Goal: Task Accomplishment & Management: Manage account settings

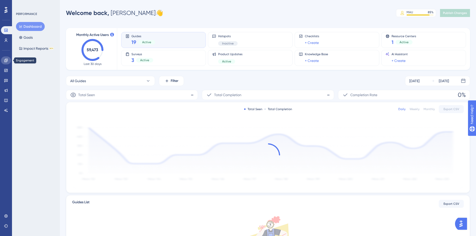
click at [5, 63] on link at bounding box center [6, 61] width 10 height 8
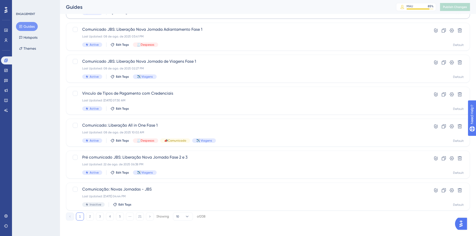
scroll to position [152, 0]
click at [124, 158] on div "✨ Save My Spot!✨" at bounding box center [241, 110] width 480 height 236
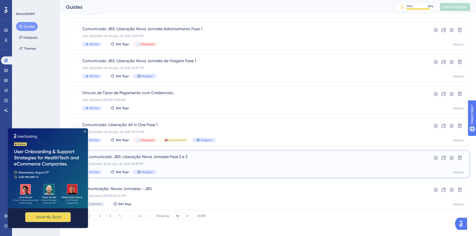
click at [148, 162] on div "Last Updated: 22 de ago. de 2025 06:38 PM" at bounding box center [248, 164] width 332 height 4
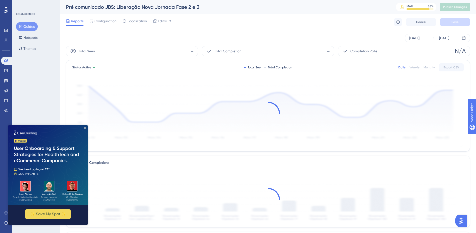
click at [85, 128] on icon "Close Preview" at bounding box center [85, 128] width 2 height 2
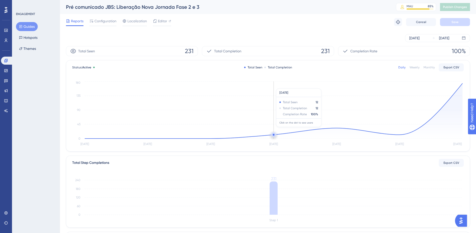
scroll to position [117, 0]
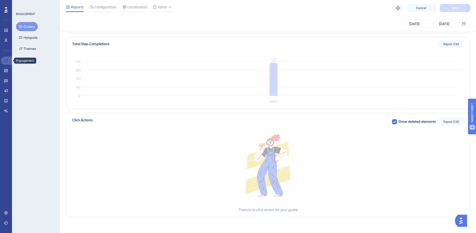
click at [8, 61] on link at bounding box center [7, 61] width 12 height 8
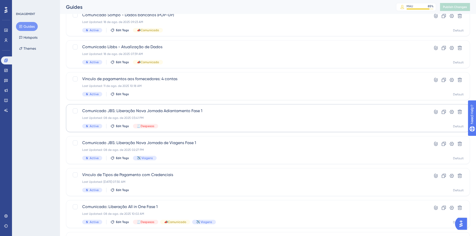
scroll to position [75, 0]
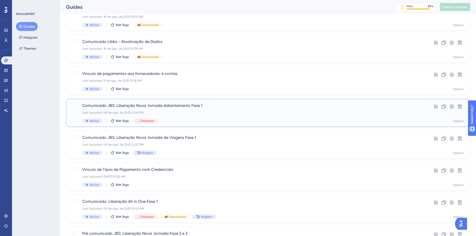
click at [174, 111] on div "Last Updated: 08 de ago. de 2025 03:41 PM" at bounding box center [248, 113] width 332 height 4
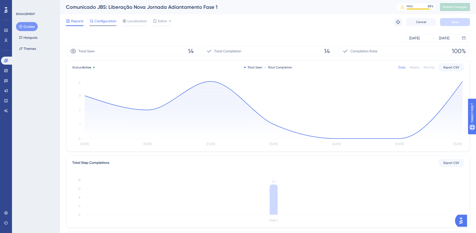
click at [102, 23] on span "Configuration" at bounding box center [106, 21] width 22 height 6
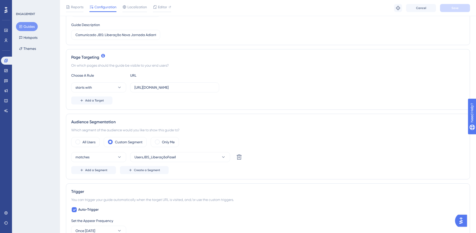
scroll to position [125, 0]
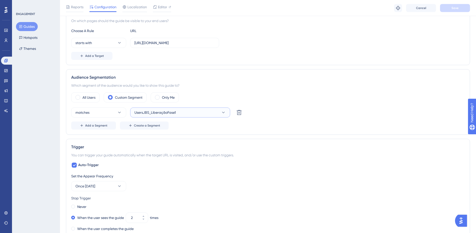
click at [157, 113] on span "UsersJBS_LiberaçãoFase1" at bounding box center [156, 112] width 42 height 6
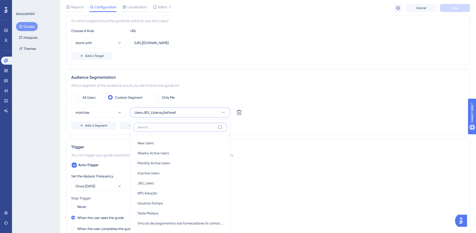
scroll to position [181, 0]
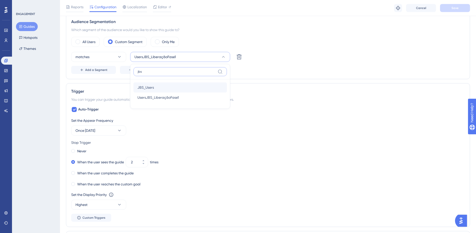
type input "jbs"
click at [150, 89] on span "JBS_Users" at bounding box center [146, 87] width 17 height 6
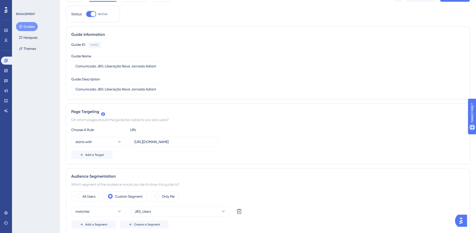
scroll to position [0, 0]
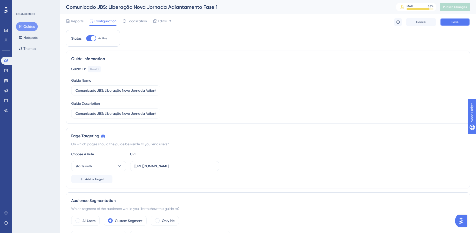
click at [457, 22] on span "Save" at bounding box center [455, 22] width 7 height 4
click at [457, 8] on span "Publish Changes" at bounding box center [455, 7] width 24 height 4
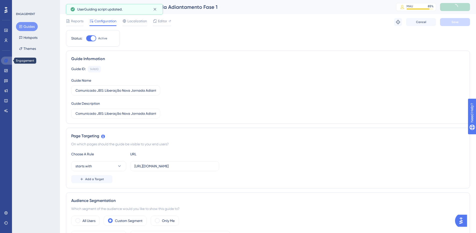
click at [4, 59] on link at bounding box center [7, 61] width 12 height 8
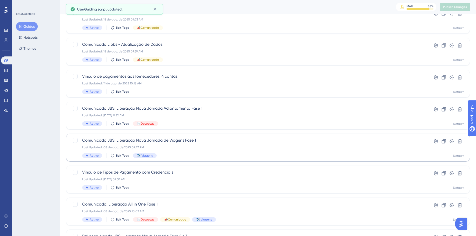
scroll to position [75, 0]
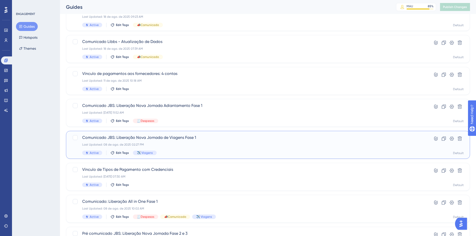
click at [181, 143] on div "Last Updated: 08 de ago. de 2025 02:27 PM" at bounding box center [248, 145] width 332 height 4
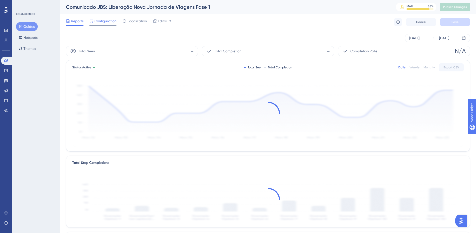
click at [98, 20] on span "Configuration" at bounding box center [106, 21] width 22 height 6
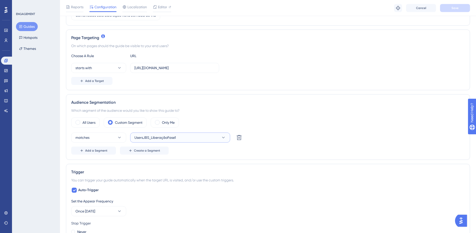
click at [161, 138] on span "UsersJBS_LiberaçãoFase1" at bounding box center [156, 137] width 42 height 6
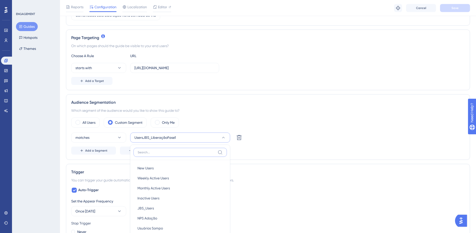
scroll to position [157, 0]
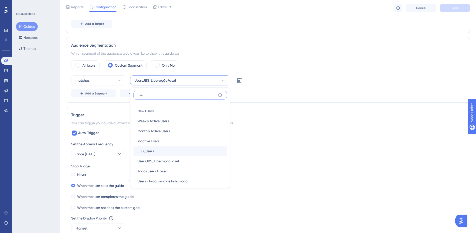
type input "user"
click at [154, 152] on span "JBS_Users" at bounding box center [146, 151] width 17 height 6
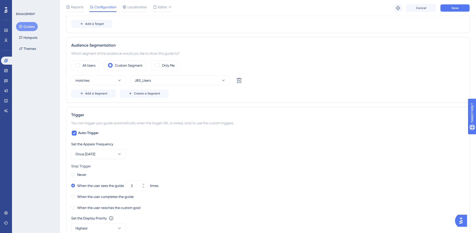
click at [457, 7] on span "Save" at bounding box center [455, 8] width 7 height 4
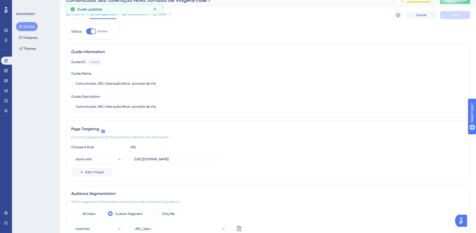
scroll to position [0, 0]
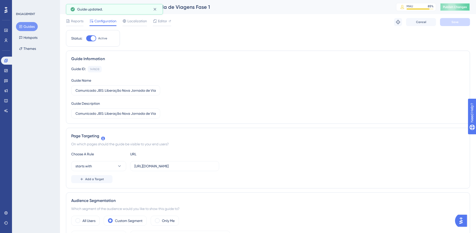
click at [458, 5] on span "Publish Changes" at bounding box center [455, 7] width 24 height 4
click at [120, 90] on input "Comunicado JBS: Liberação Nova Jornada de Viagens Fase 1" at bounding box center [116, 91] width 81 height 6
drag, startPoint x: 89, startPoint y: 90, endPoint x: 168, endPoint y: 93, distance: 79.1
click at [174, 92] on div "Guide ID: 149608 Copy Guide Name Comunicado JBS: Liberação Nova Jornada de Viag…" at bounding box center [268, 92] width 394 height 53
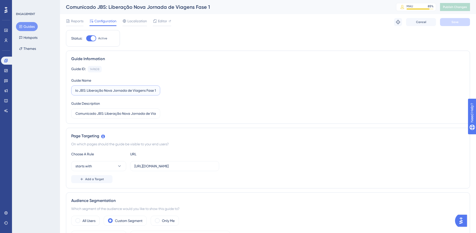
click at [142, 90] on input "Comunicado JBS: Liberação Nova Jornada de Viagens Fase 1" at bounding box center [116, 91] width 81 height 6
click at [154, 91] on input "Comunicado JBS: Liberação Nova Jornada de Viagens Fase 1" at bounding box center [116, 91] width 81 height 6
type input "Comunicado JBS: Liberação Nova Jornada de Viagens Fases 2 e 3"
click at [137, 115] on input "Comunicado JBS: Liberação Nova Jornada de Viagens Fase 1" at bounding box center [116, 114] width 81 height 6
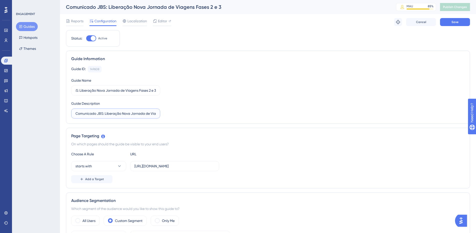
scroll to position [0, 0]
paste input "s 2 e 3"
type input "Comunicado JBS: Liberação Nova Jornada de Viagens Fases 2 e 3"
click at [458, 21] on span "Save" at bounding box center [455, 22] width 7 height 4
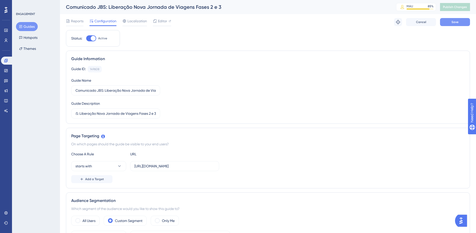
scroll to position [0, 0]
click at [454, 7] on span "Publish Changes" at bounding box center [455, 7] width 24 height 4
click at [4, 61] on link at bounding box center [7, 61] width 12 height 8
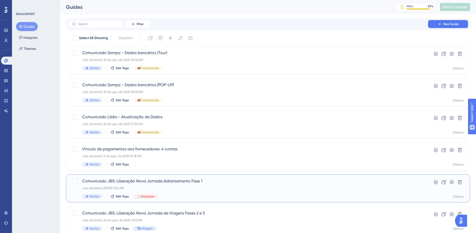
click at [191, 180] on span "Comunicado JBS: Liberação Nova Jornada Adiantamento Fase 1" at bounding box center [248, 181] width 332 height 6
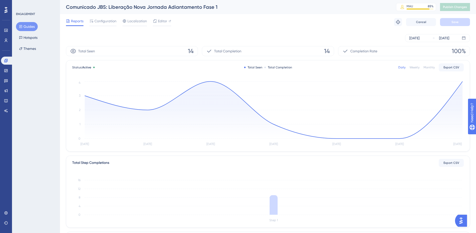
click at [105, 18] on div "Reports Configuration Localization Editor Troubleshoot Cancel Save" at bounding box center [268, 22] width 404 height 16
click at [105, 21] on span "Configuration" at bounding box center [106, 21] width 22 height 6
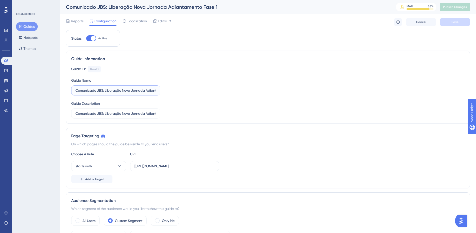
scroll to position [0, 24]
drag, startPoint x: 142, startPoint y: 91, endPoint x: 174, endPoint y: 92, distance: 32.5
click at [174, 92] on div "Guide ID: 149610 Copy Guide Name Comunicado JBS: Liberação Nova Jornada Adianta…" at bounding box center [268, 92] width 394 height 53
click at [151, 87] on label "Comunicado JBS: Liberação Nova Jornada Adiantamento Fase 1" at bounding box center [115, 90] width 89 height 10
click at [151, 88] on input "Comunicado JBS: Liberação Nova Jornada Adiantamento Fase 1" at bounding box center [116, 91] width 81 height 6
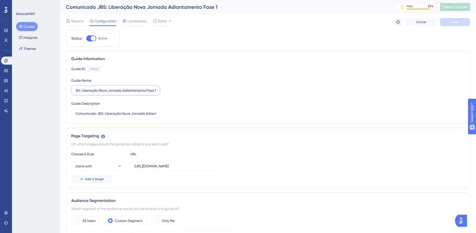
scroll to position [0, 0]
click at [152, 91] on input "Comunicado JBS: Liberação Nova Jornada Adiantamento Fase 1" at bounding box center [116, 91] width 81 height 6
click at [145, 90] on input "Comunicado JBS: Liberação Nova Jornada Adiantamento Fase 1" at bounding box center [116, 91] width 81 height 6
drag, startPoint x: 139, startPoint y: 91, endPoint x: 176, endPoint y: 97, distance: 37.5
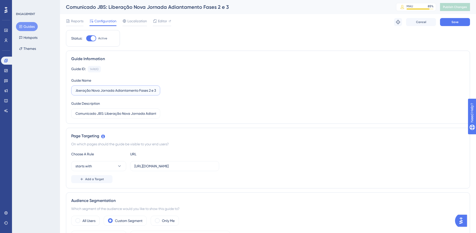
click at [176, 97] on div "Guide ID: 149610 Copy Guide Name Comunicado JBS: Liberação Nova Jornada Adianta…" at bounding box center [268, 92] width 394 height 53
type input "Comunicado JBS: Liberação Nova Jornada Adiantamento Fases 2 e 3"
click at [108, 113] on input "Comunicado JBS: Liberação Nova Jornada Adiantamento Fase 1" at bounding box center [116, 114] width 81 height 6
paste input "s 2 e 3"
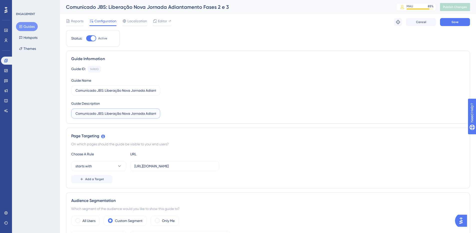
scroll to position [0, 32]
type input "Comunicado JBS: Liberação Nova Jornada Adiantamento Fases 2 e 3"
click at [460, 24] on button "Save" at bounding box center [455, 22] width 30 height 8
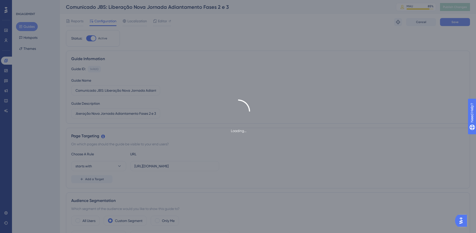
scroll to position [0, 0]
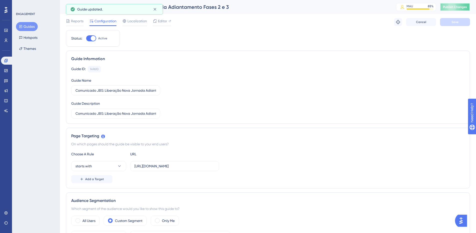
click at [455, 6] on span "Publish Changes" at bounding box center [455, 7] width 24 height 4
click at [165, 23] on span "Editor" at bounding box center [162, 21] width 9 height 6
